Goal: Information Seeking & Learning: Learn about a topic

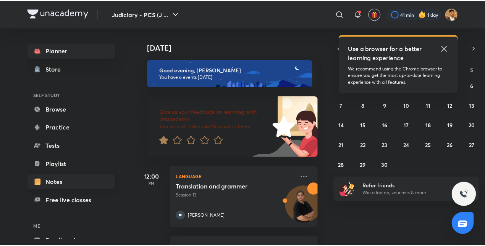
scroll to position [42, 0]
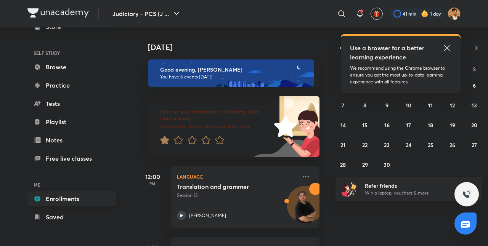
click at [63, 202] on link "Enrollments" at bounding box center [71, 199] width 89 height 15
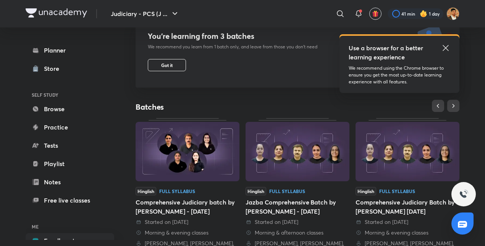
scroll to position [85, 0]
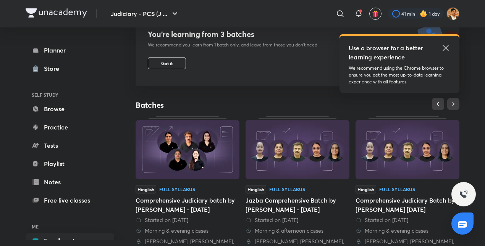
click at [185, 147] on img at bounding box center [187, 150] width 104 height 60
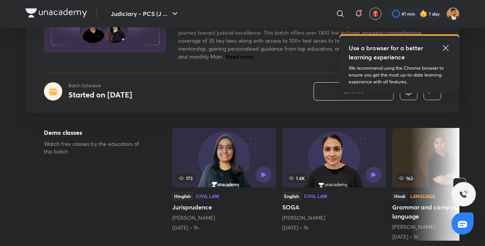
scroll to position [86, 0]
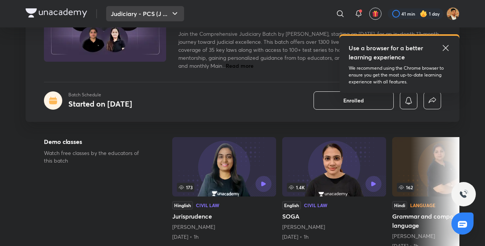
click at [144, 16] on button "Judiciary - PCS (J ..." at bounding box center [145, 13] width 78 height 15
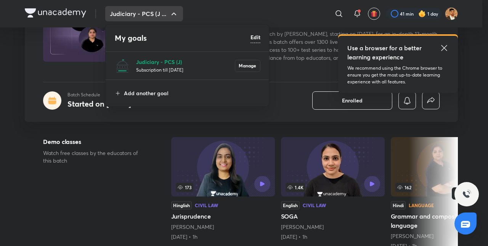
click at [144, 16] on div at bounding box center [244, 123] width 488 height 246
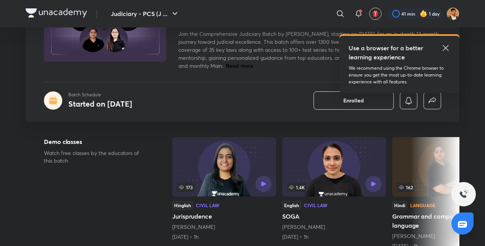
scroll to position [0, 0]
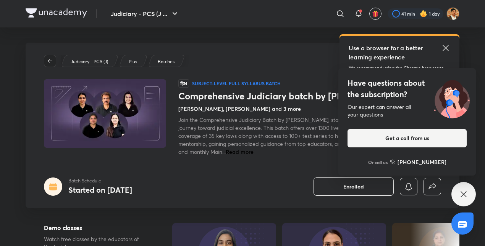
click at [51, 63] on icon "button" at bounding box center [50, 61] width 6 height 6
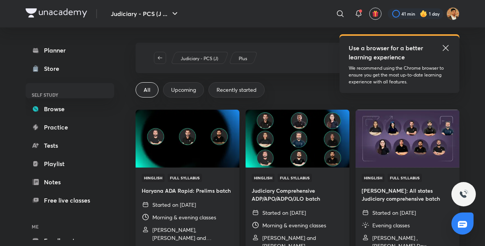
click at [443, 48] on icon at bounding box center [445, 47] width 9 height 9
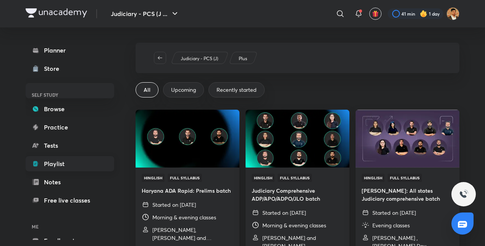
scroll to position [42, 0]
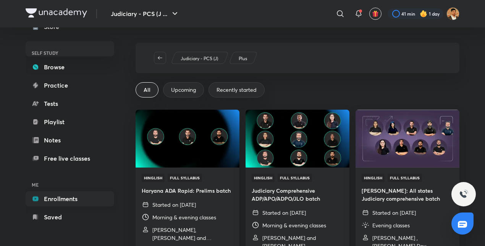
click at [76, 200] on link "Enrollments" at bounding box center [70, 199] width 89 height 15
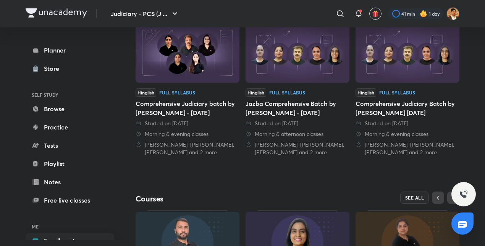
scroll to position [278, 0]
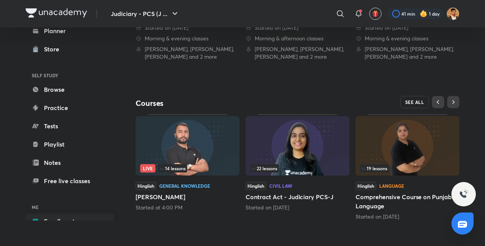
click at [420, 103] on span "SEE ALL" at bounding box center [414, 102] width 19 height 5
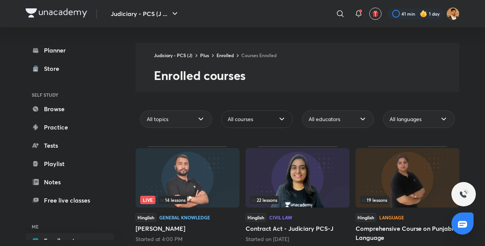
click at [261, 123] on div "All courses" at bounding box center [257, 120] width 72 height 18
click at [330, 119] on span "All educators" at bounding box center [324, 120] width 32 height 8
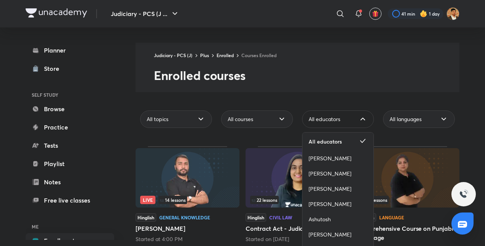
click at [330, 120] on span "All educators" at bounding box center [324, 120] width 32 height 8
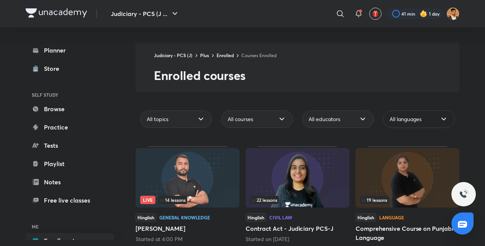
click at [399, 125] on div "All languages" at bounding box center [419, 120] width 72 height 18
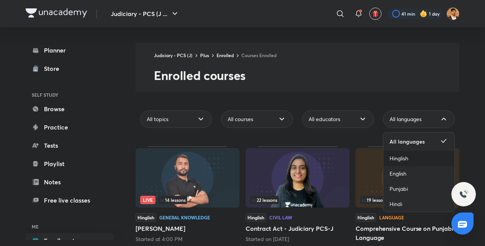
click at [401, 163] on div "Hinglish" at bounding box center [418, 158] width 71 height 15
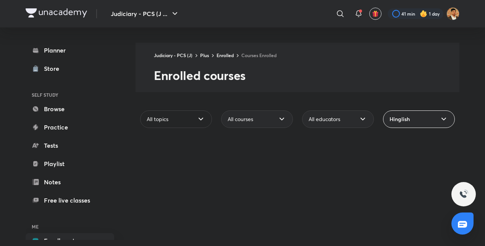
click at [204, 118] on icon at bounding box center [200, 119] width 9 height 9
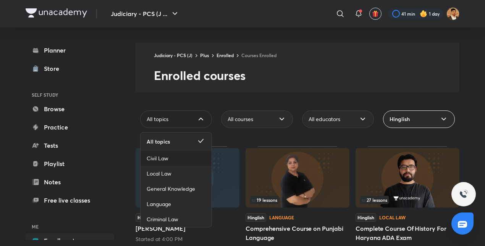
click at [174, 159] on div "Civil Law" at bounding box center [175, 158] width 71 height 15
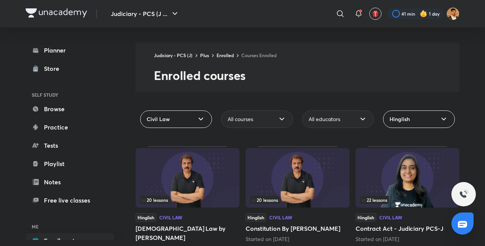
click at [415, 124] on div "Hinglish" at bounding box center [419, 120] width 72 height 18
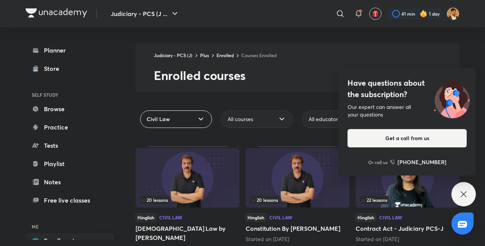
click at [406, 140] on button "Get a call from us" at bounding box center [406, 138] width 119 height 18
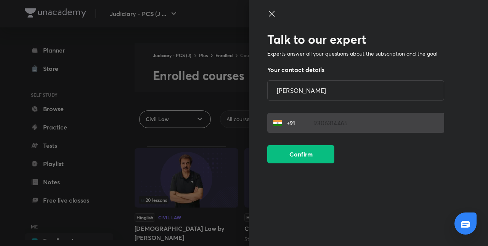
click at [275, 15] on icon at bounding box center [271, 13] width 9 height 9
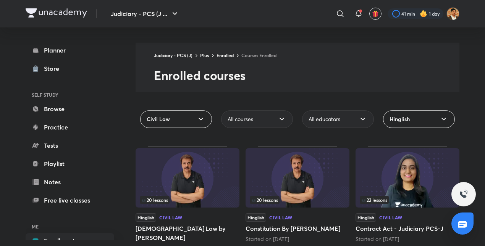
click at [420, 122] on div "Hinglish" at bounding box center [419, 120] width 72 height 18
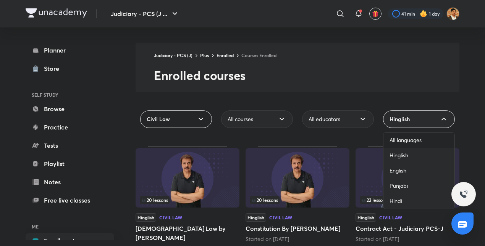
click at [408, 141] on span "All languages" at bounding box center [405, 141] width 32 height 8
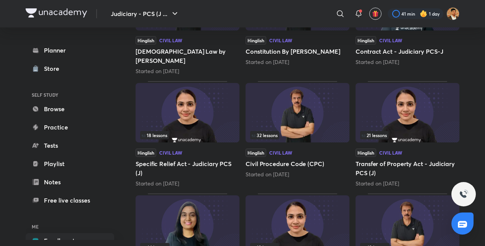
scroll to position [179, 0]
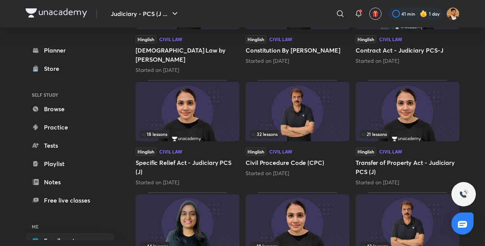
click at [274, 132] on span "32 lessons" at bounding box center [264, 134] width 26 height 5
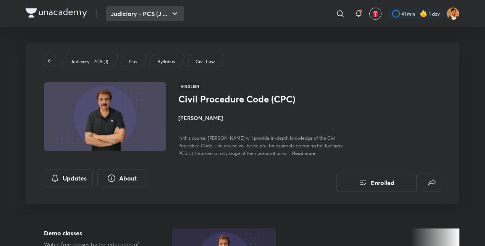
click at [126, 18] on button "Judiciary - PCS (J ..." at bounding box center [145, 13] width 78 height 15
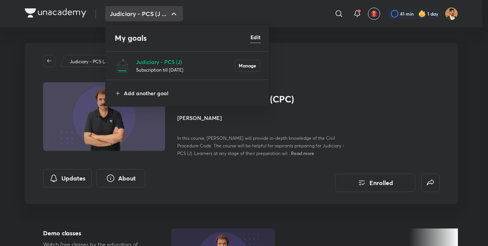
click at [126, 18] on div at bounding box center [244, 123] width 488 height 246
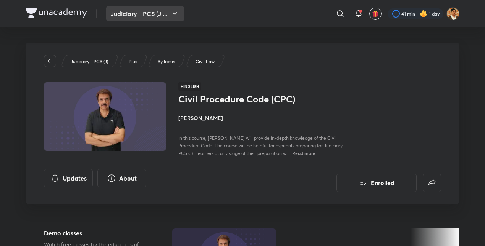
click at [126, 18] on button "Judiciary - PCS (J ..." at bounding box center [145, 13] width 78 height 15
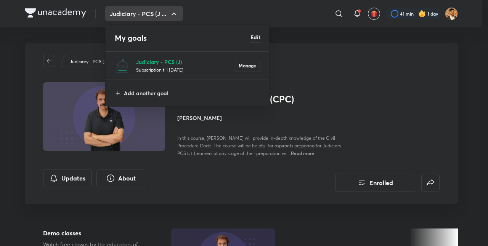
click at [154, 59] on p "Judiciary - PCS (J)" at bounding box center [185, 62] width 99 height 8
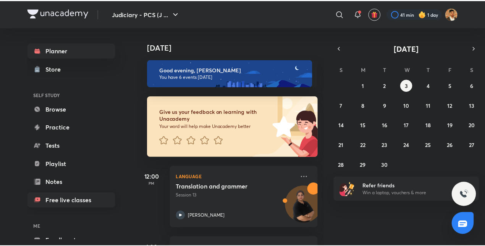
scroll to position [42, 0]
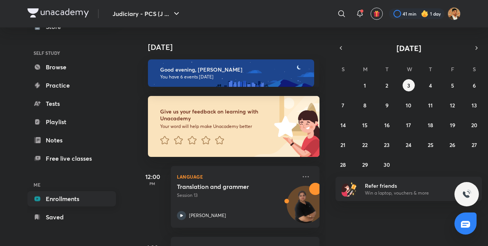
click at [64, 198] on link "Enrollments" at bounding box center [71, 199] width 89 height 15
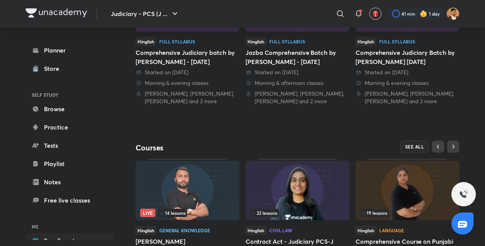
scroll to position [278, 0]
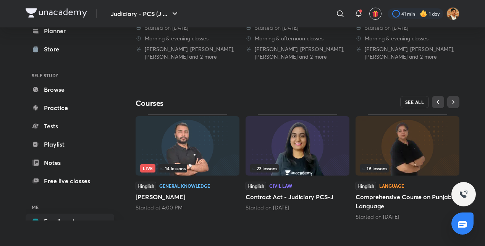
click at [422, 100] on span "SEE ALL" at bounding box center [414, 102] width 19 height 5
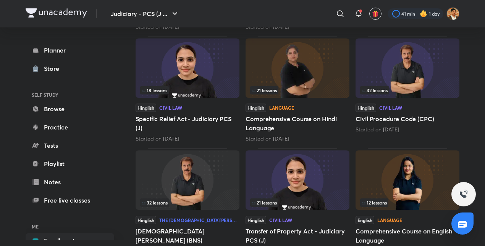
scroll to position [356, 0]
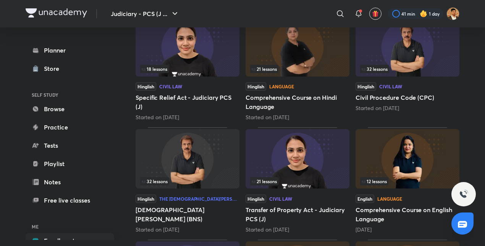
click at [379, 69] on span "32 lessons" at bounding box center [374, 69] width 26 height 5
